Goal: Participate in discussion: Engage in conversation with other users on a specific topic

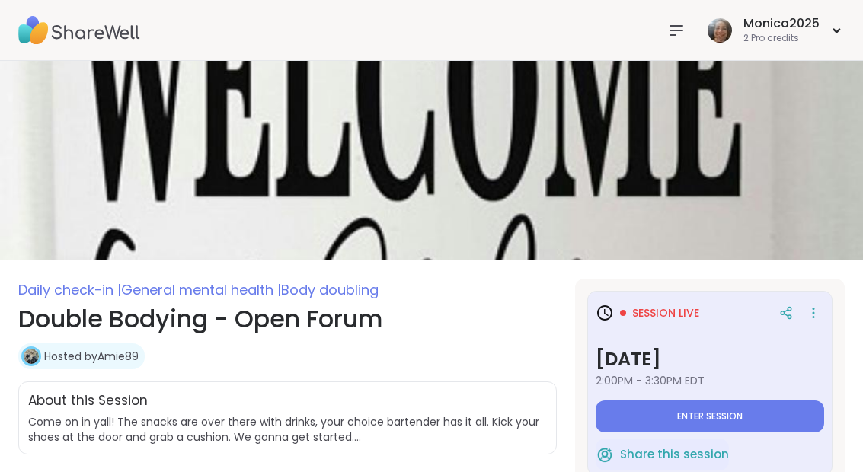
type textarea "*"
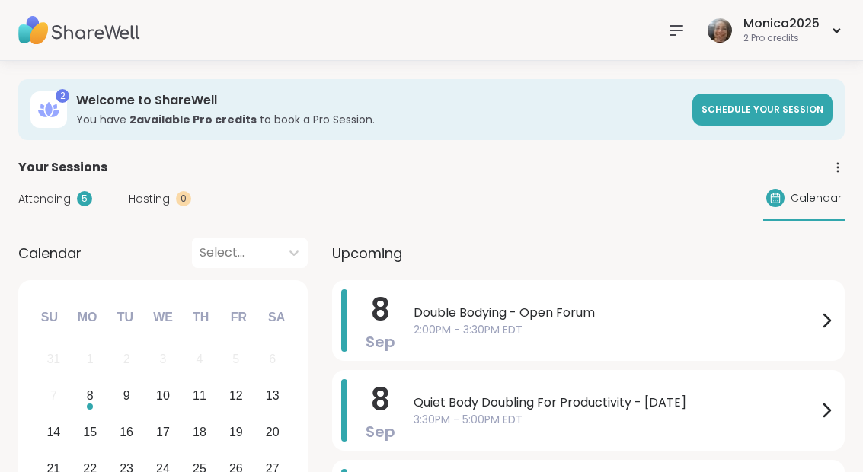
click at [659, 413] on span "3:30PM - 5:00PM EDT" at bounding box center [615, 420] width 404 height 16
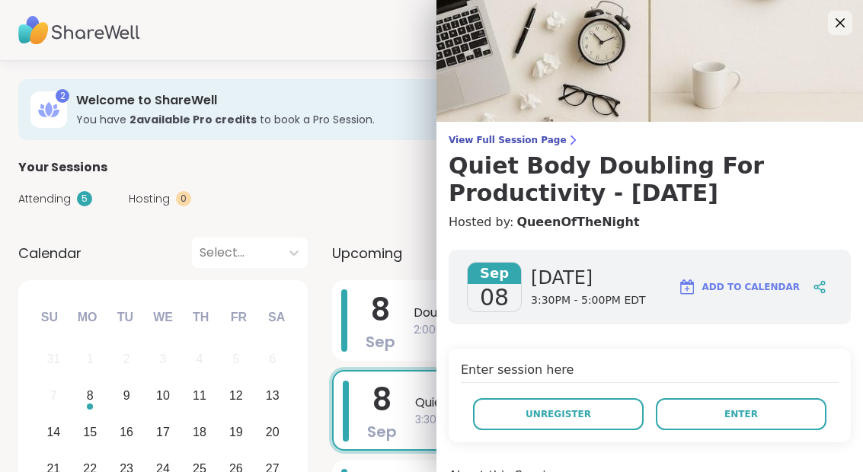
click at [748, 406] on button "Enter" at bounding box center [741, 414] width 171 height 32
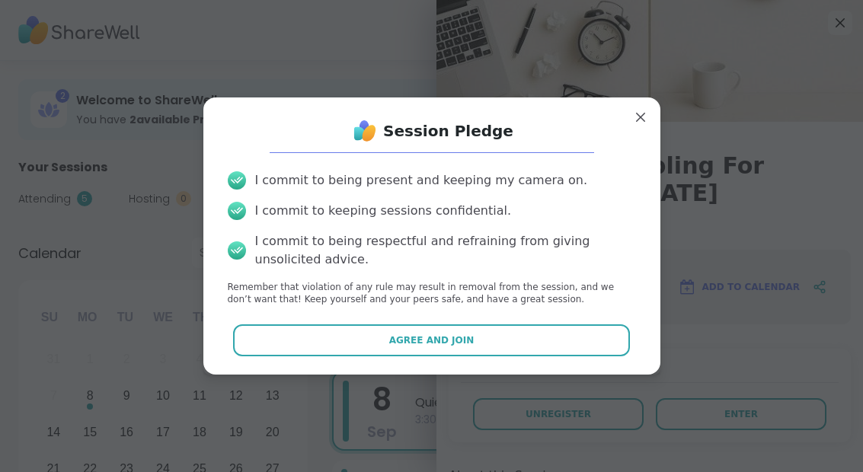
click at [568, 337] on button "Agree and Join" at bounding box center [431, 340] width 397 height 32
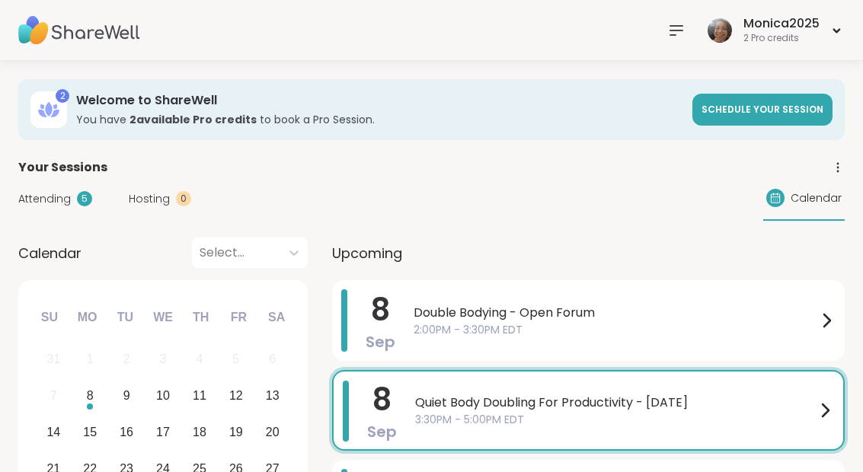
click at [809, 396] on span "Quiet Body Doubling For Productivity - [DATE]" at bounding box center [615, 403] width 401 height 18
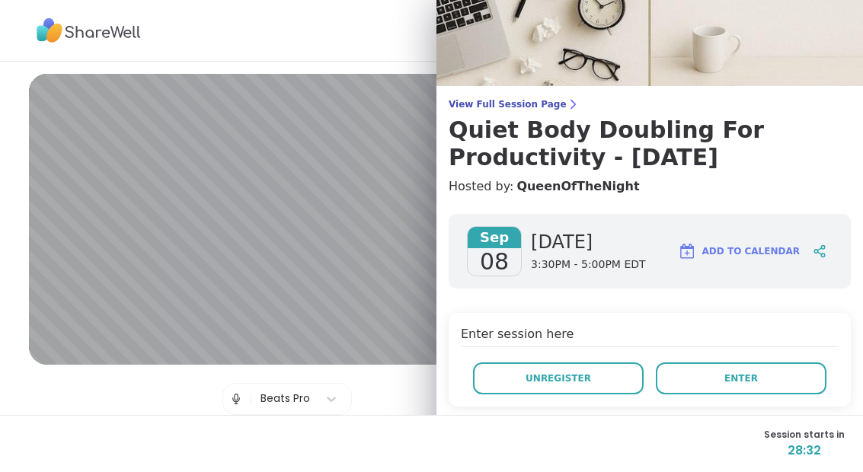
scroll to position [85, 0]
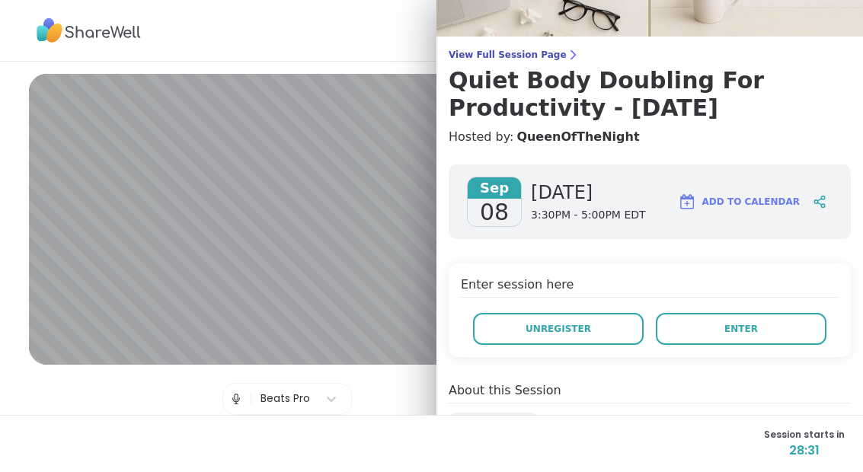
click at [740, 338] on button "Enter" at bounding box center [741, 329] width 171 height 32
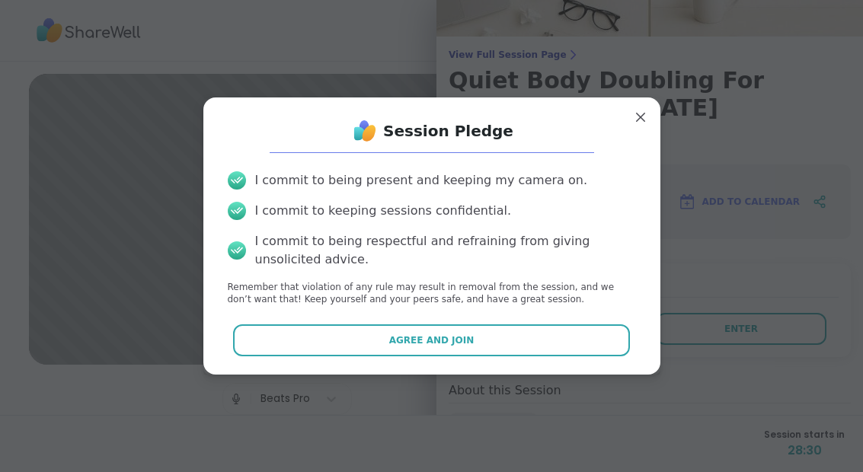
click at [579, 343] on button "Agree and Join" at bounding box center [431, 340] width 397 height 32
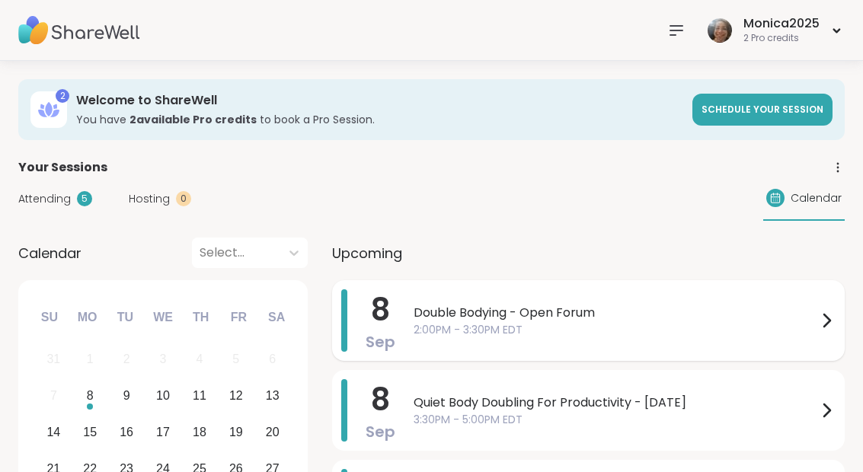
click at [521, 327] on span "2:00PM - 3:30PM EDT" at bounding box center [615, 330] width 404 height 16
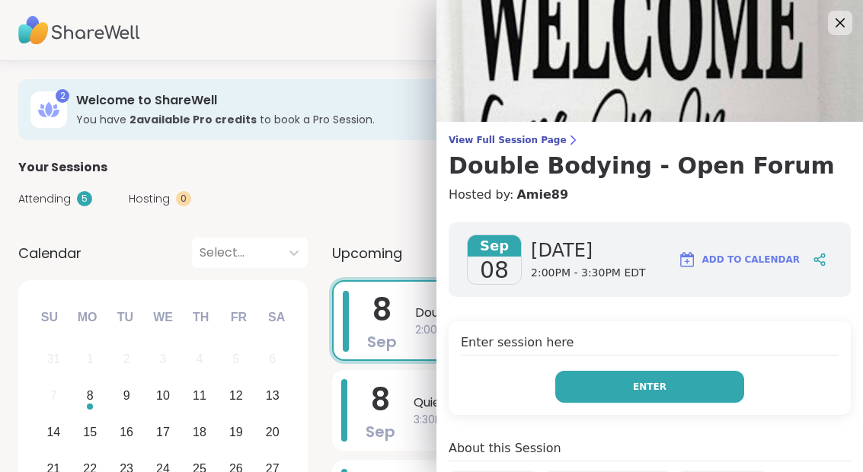
click at [624, 396] on button "Enter" at bounding box center [649, 387] width 189 height 32
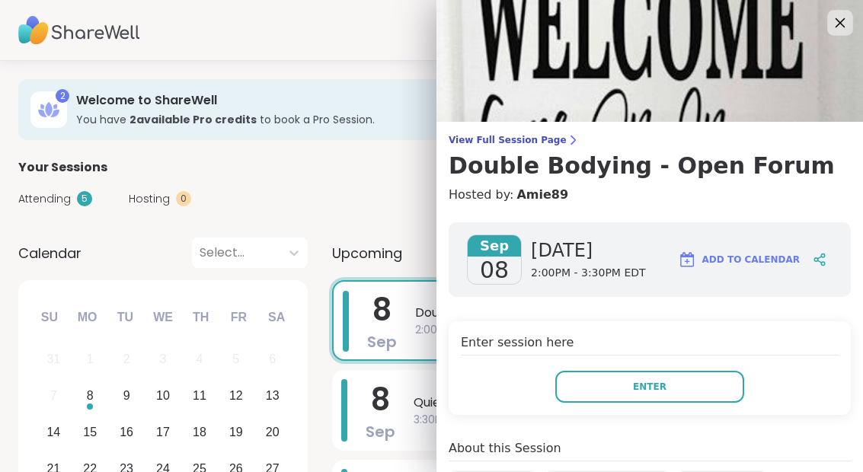
click at [839, 28] on icon at bounding box center [839, 22] width 19 height 19
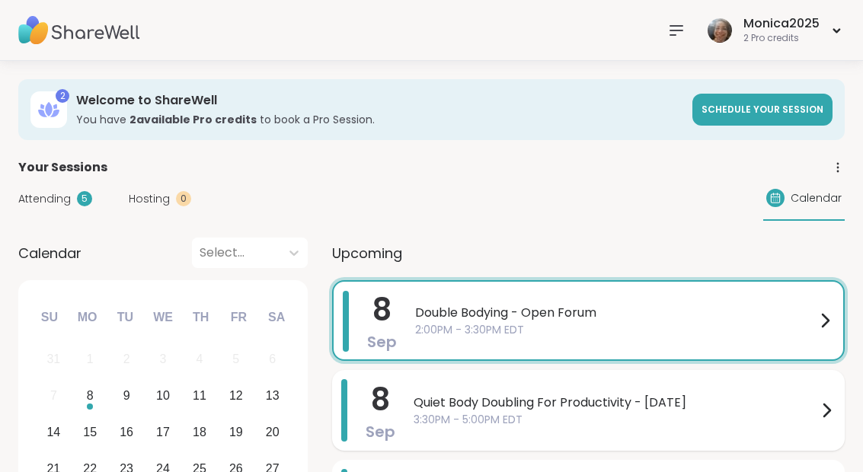
click at [468, 412] on span "3:30PM - 5:00PM EDT" at bounding box center [615, 420] width 404 height 16
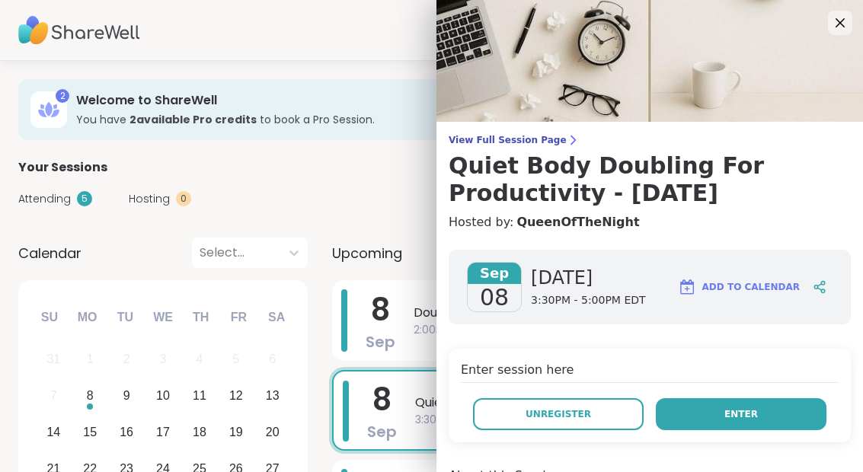
click at [704, 416] on button "Enter" at bounding box center [741, 414] width 171 height 32
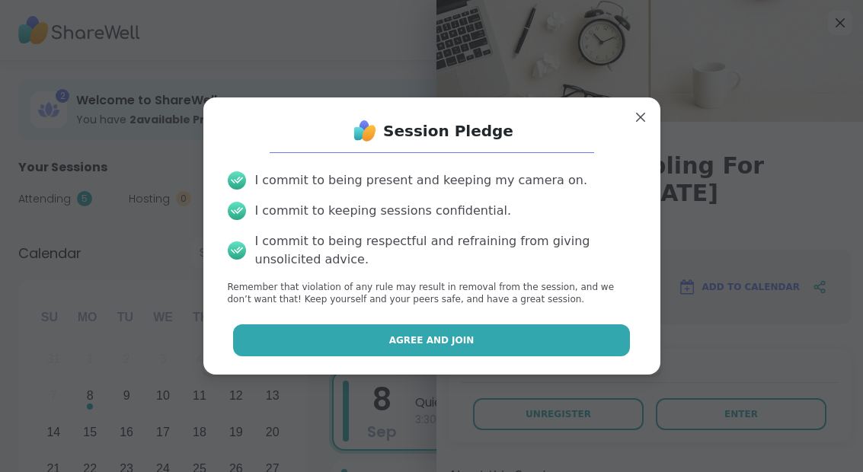
click at [541, 352] on button "Agree and Join" at bounding box center [431, 340] width 397 height 32
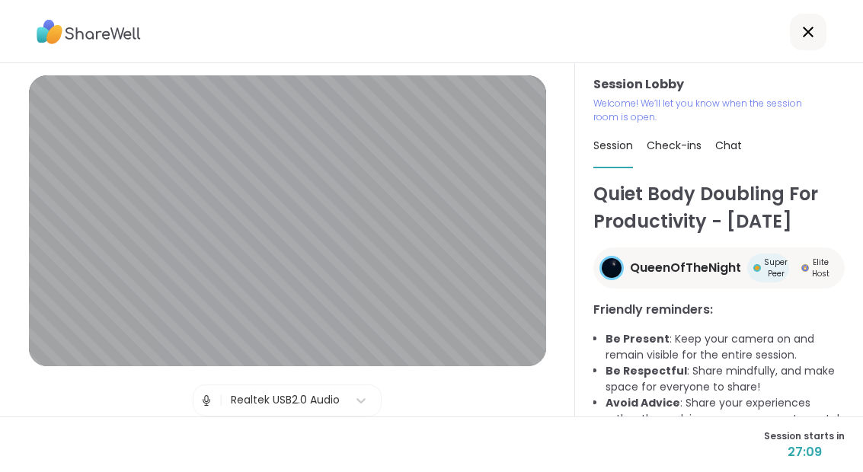
scroll to position [61, 0]
